Goal: Task Accomplishment & Management: Complete application form

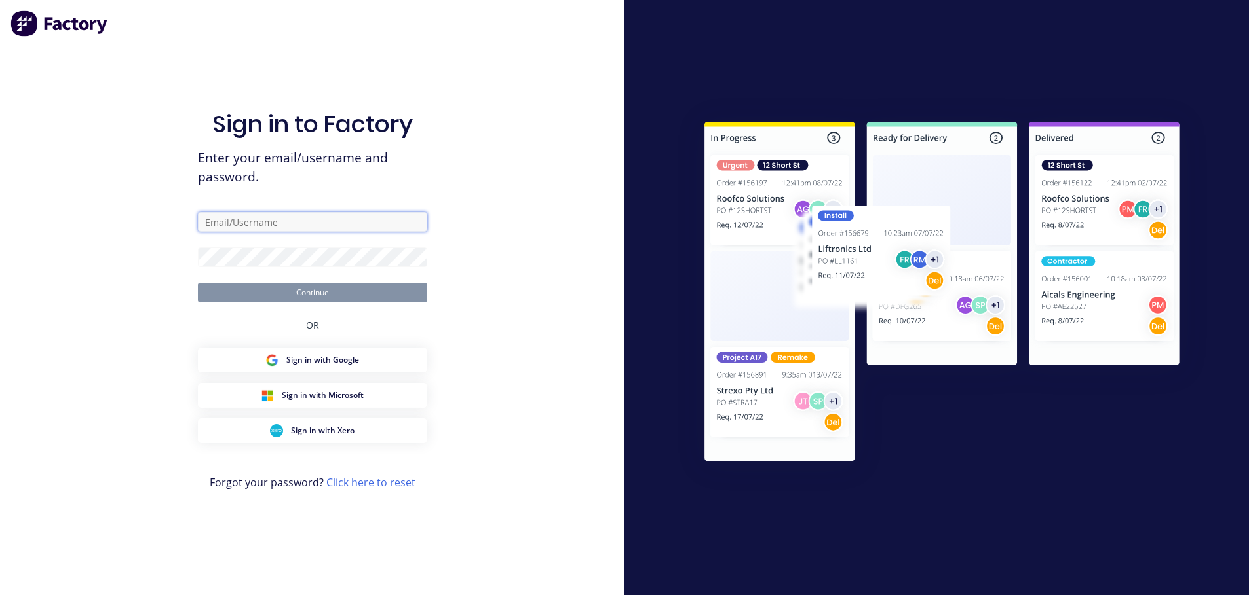
click at [233, 223] on input "text" at bounding box center [312, 222] width 229 height 20
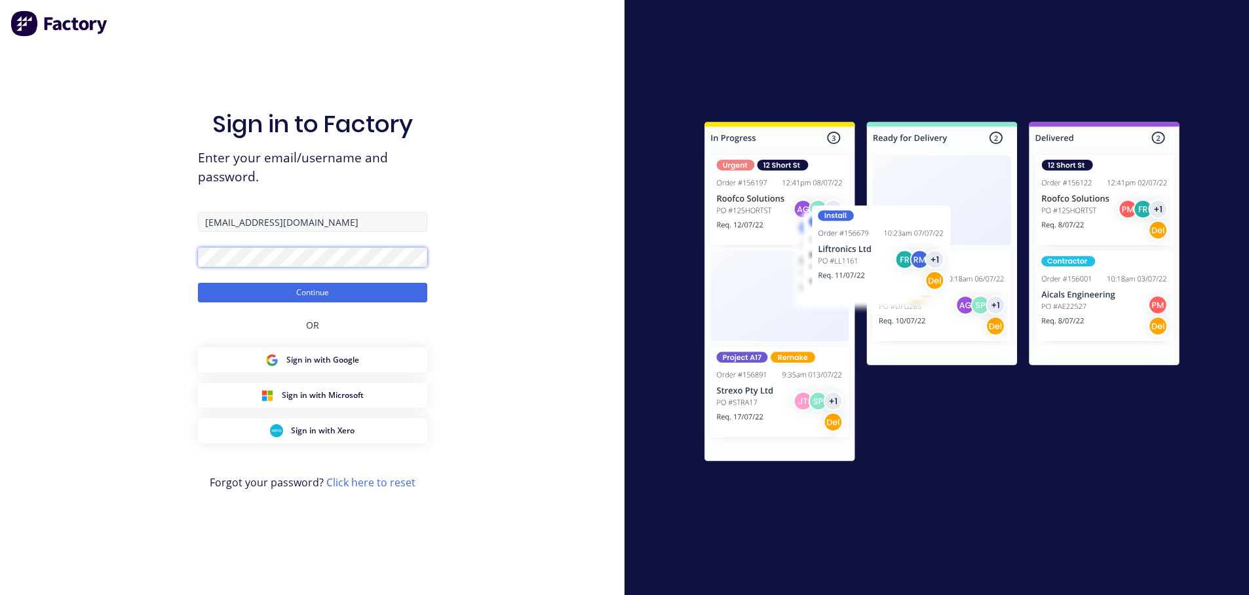
click at [198, 283] on button "Continue" at bounding box center [312, 293] width 229 height 20
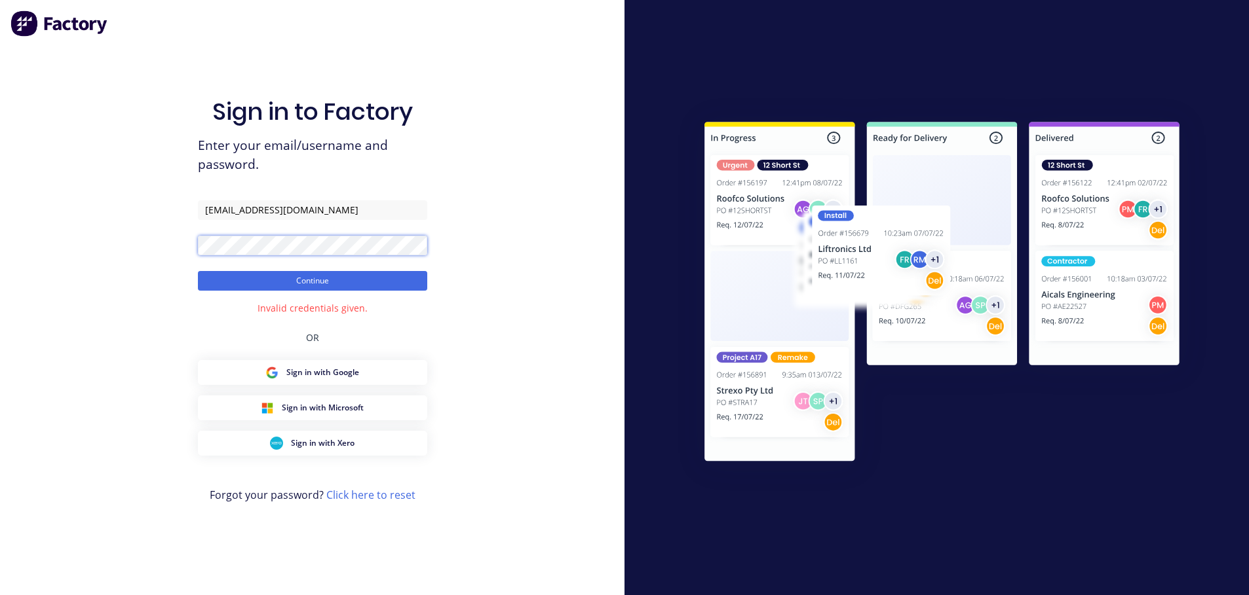
click at [102, 244] on div "Sign in to Factory Enter your email/username and password. [EMAIL_ADDRESS][DOMA…" at bounding box center [312, 297] width 624 height 595
click at [198, 271] on button "Continue" at bounding box center [312, 281] width 229 height 20
click at [328, 283] on button "Continue" at bounding box center [312, 281] width 229 height 20
click at [134, 247] on div "Sign in to Factory Enter your email/username and password. [EMAIL_ADDRESS][DOMA…" at bounding box center [312, 297] width 624 height 595
click at [198, 271] on button "Continue" at bounding box center [312, 281] width 229 height 20
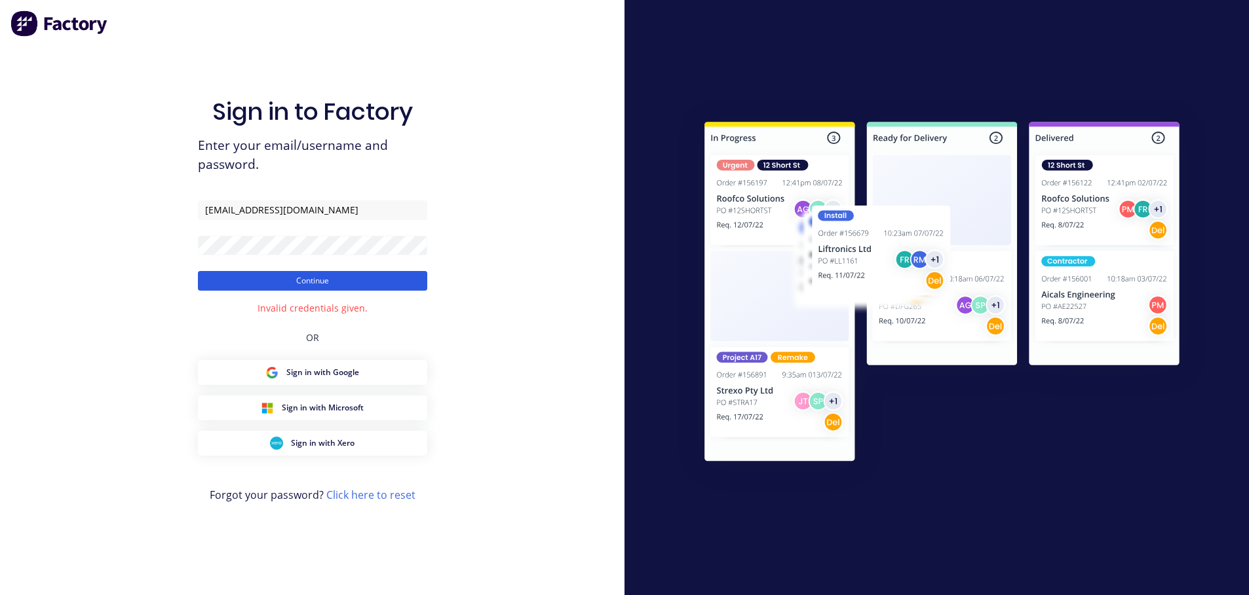
click at [284, 280] on button "Continue" at bounding box center [312, 281] width 229 height 20
click at [148, 242] on div "Sign in to Factory Enter your email/username and password. [EMAIL_ADDRESS][DOMA…" at bounding box center [312, 297] width 624 height 595
click at [198, 271] on button "Continue" at bounding box center [312, 281] width 229 height 20
click at [314, 290] on button "Continue" at bounding box center [312, 281] width 229 height 20
click at [117, 216] on div "Sign in to Factory Enter your email/username and password. [EMAIL_ADDRESS][DOMA…" at bounding box center [312, 297] width 624 height 595
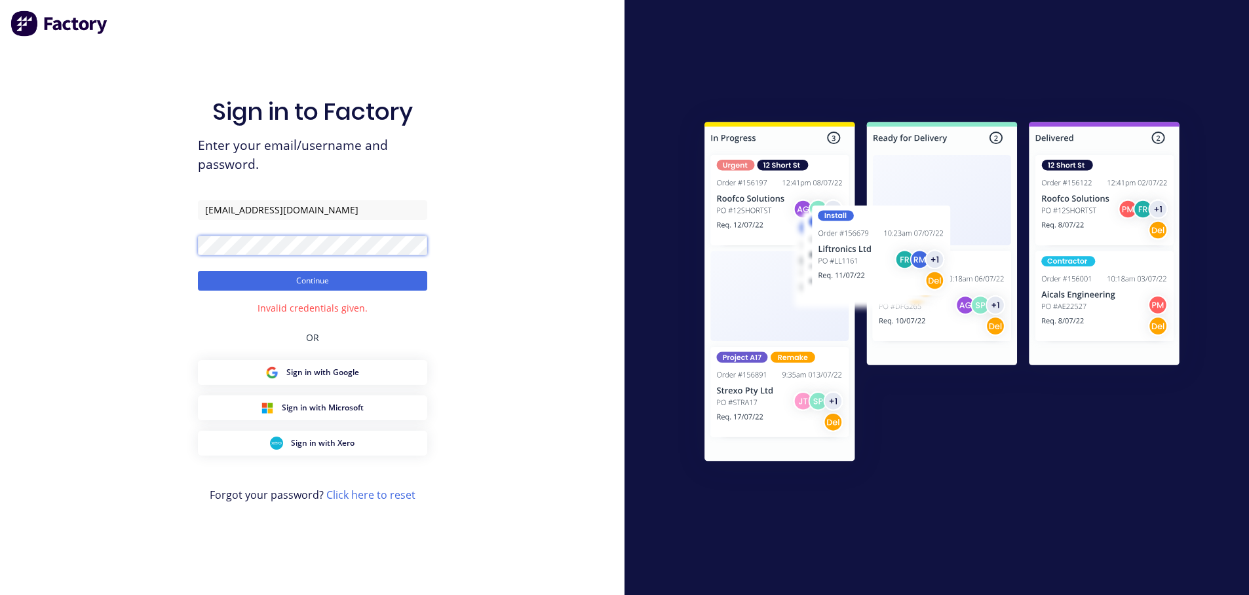
click at [198, 271] on button "Continue" at bounding box center [312, 281] width 229 height 20
click at [261, 276] on button "Continue" at bounding box center [312, 281] width 229 height 20
click at [248, 207] on input "[EMAIL_ADDRESS][DOMAIN_NAME]" at bounding box center [312, 210] width 229 height 20
click at [91, 250] on div "Sign in to Factory Enter your email/username and password. [EMAIL_ADDRESS][DOMA…" at bounding box center [312, 297] width 624 height 595
click at [198, 271] on button "Continue" at bounding box center [312, 281] width 229 height 20
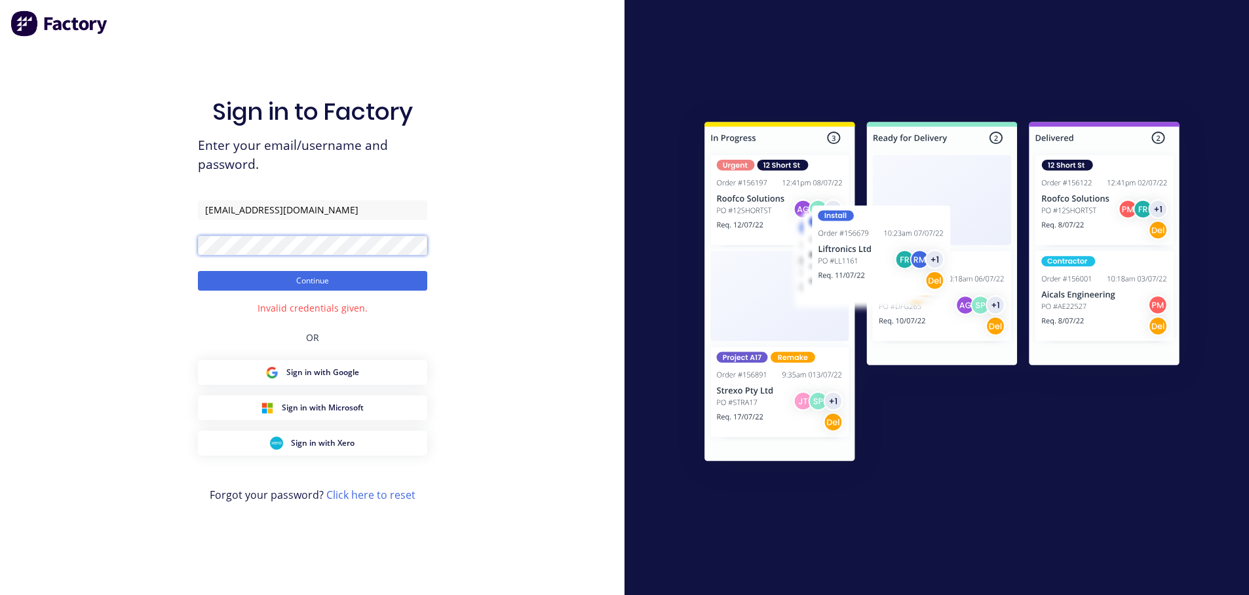
click at [174, 241] on div "Sign in to Factory Enter your email/username and password. [EMAIL_ADDRESS][DOMA…" at bounding box center [312, 297] width 624 height 595
click at [198, 271] on button "Continue" at bounding box center [312, 281] width 229 height 20
click at [359, 278] on button "Continue" at bounding box center [312, 281] width 229 height 20
click at [362, 212] on input "[EMAIL_ADDRESS][DOMAIN_NAME]" at bounding box center [312, 210] width 229 height 20
drag, startPoint x: 374, startPoint y: 211, endPoint x: -116, endPoint y: 211, distance: 490.0
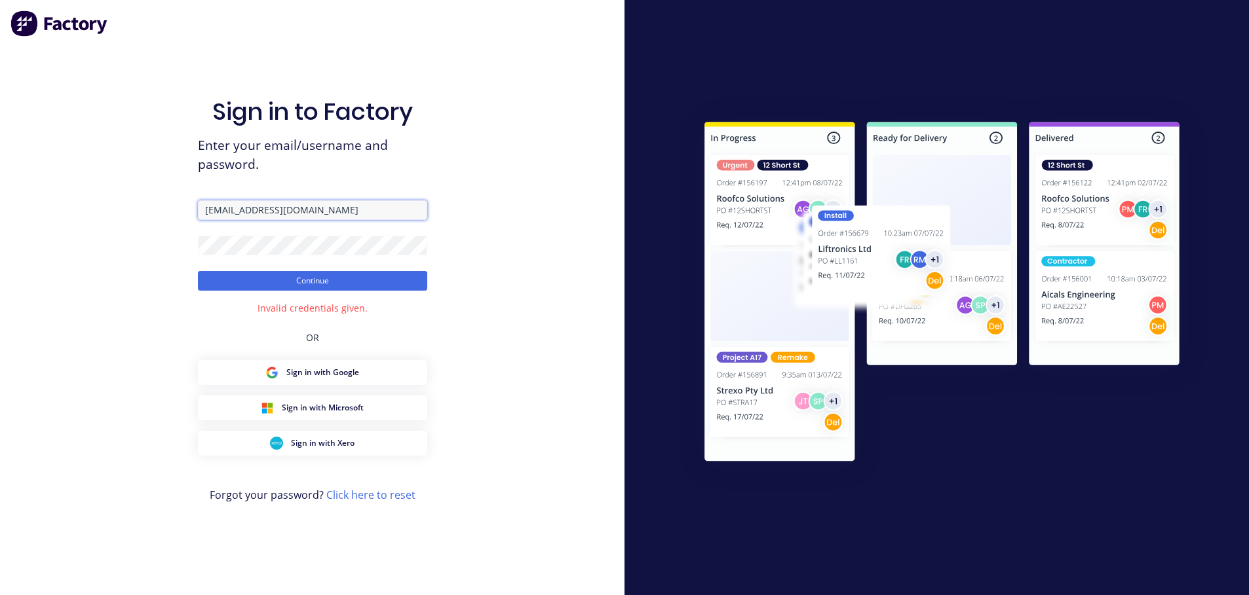
click at [0, 211] on html "Sign in to Factory Enter your email/username and password. [EMAIL_ADDRESS][DOMA…" at bounding box center [624, 297] width 1249 height 595
click at [293, 283] on button "Continue" at bounding box center [312, 281] width 229 height 20
click at [107, 244] on div "Sign in to Factory Enter your email/username and password. [EMAIL_ADDRESS][DOMA…" at bounding box center [312, 297] width 624 height 595
drag, startPoint x: 370, startPoint y: 209, endPoint x: 105, endPoint y: 207, distance: 265.3
click at [105, 207] on div "Sign in to Factory Enter your email/username and password. [EMAIL_ADDRESS][DOMA…" at bounding box center [312, 297] width 624 height 595
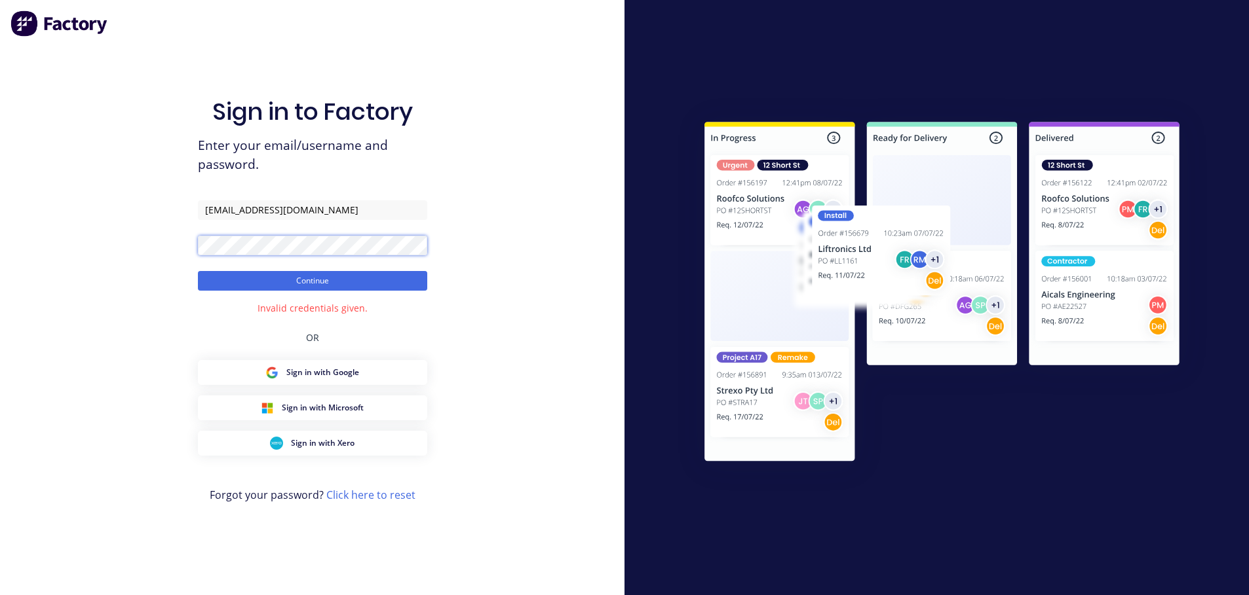
click at [133, 245] on div "Sign in to Factory Enter your email/username and password. [EMAIL_ADDRESS][DOMA…" at bounding box center [312, 297] width 624 height 595
click at [198, 271] on button "Continue" at bounding box center [312, 281] width 229 height 20
click at [306, 286] on button "Continue" at bounding box center [312, 281] width 229 height 20
click at [468, 341] on div "Sign in to Factory Enter your email/username and password. [EMAIL_ADDRESS][DOMA…" at bounding box center [312, 297] width 624 height 595
click at [526, 180] on div "Sign in to Factory Enter your email/username and password. [EMAIL_ADDRESS][DOMA…" at bounding box center [312, 297] width 624 height 595
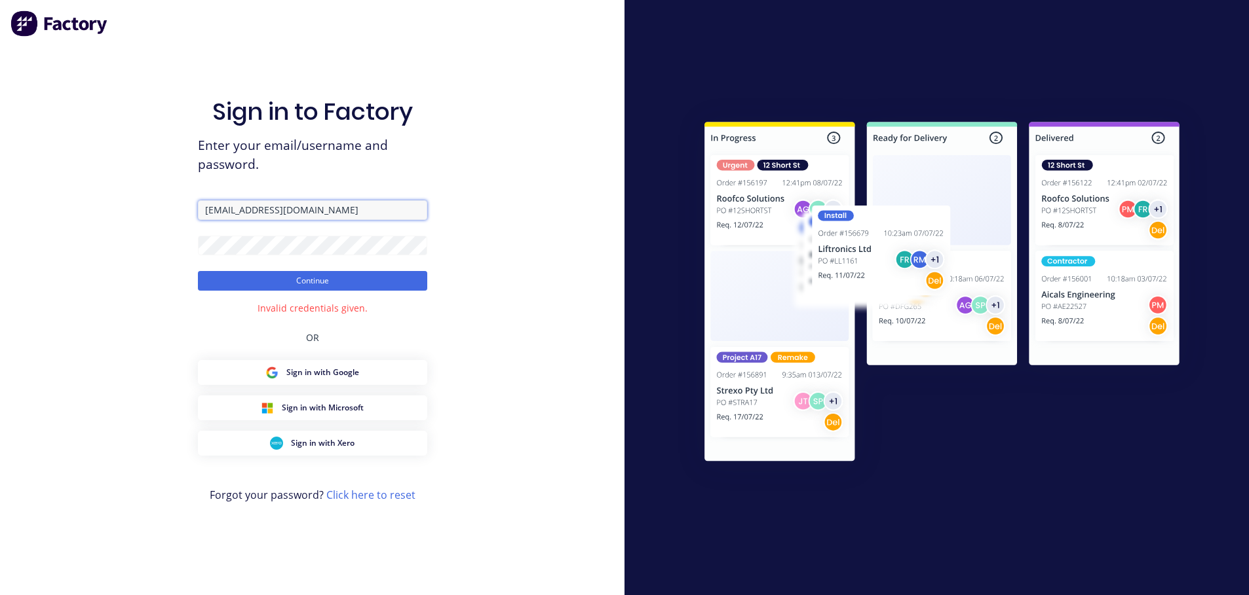
drag, startPoint x: 364, startPoint y: 210, endPoint x: 88, endPoint y: 210, distance: 275.8
click at [88, 210] on div "Sign in to Factory Enter your email/username and password. [EMAIL_ADDRESS][DOMA…" at bounding box center [312, 297] width 624 height 595
drag, startPoint x: 376, startPoint y: 211, endPoint x: 105, endPoint y: 211, distance: 271.2
click at [105, 211] on div "Sign in to Factory Enter your email/username and password. [EMAIL_ADDRESS][DOMA…" at bounding box center [312, 297] width 624 height 595
type input "[PERSON_NAME][EMAIL_ADDRESS][DOMAIN_NAME]"
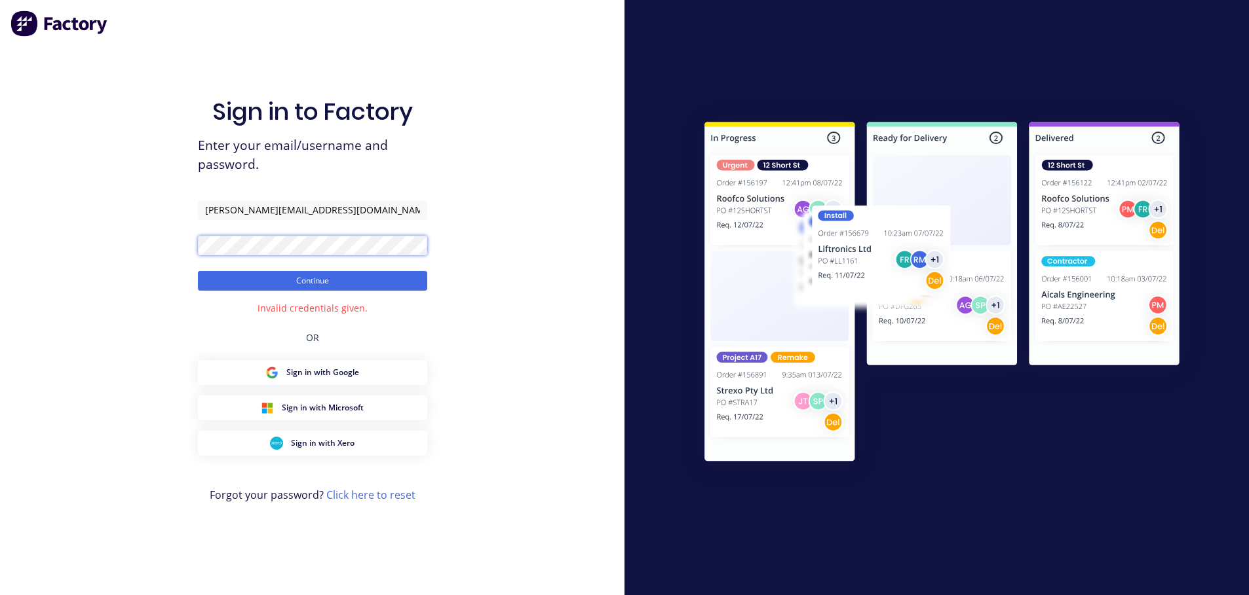
click at [149, 246] on div "Sign in to Factory Enter your email/username and password. [PERSON_NAME][EMAIL_…" at bounding box center [312, 297] width 624 height 595
click at [198, 271] on button "Continue" at bounding box center [312, 281] width 229 height 20
click at [328, 284] on button "Continue" at bounding box center [312, 281] width 229 height 20
